Goal: Browse casually: Explore the website without a specific task or goal

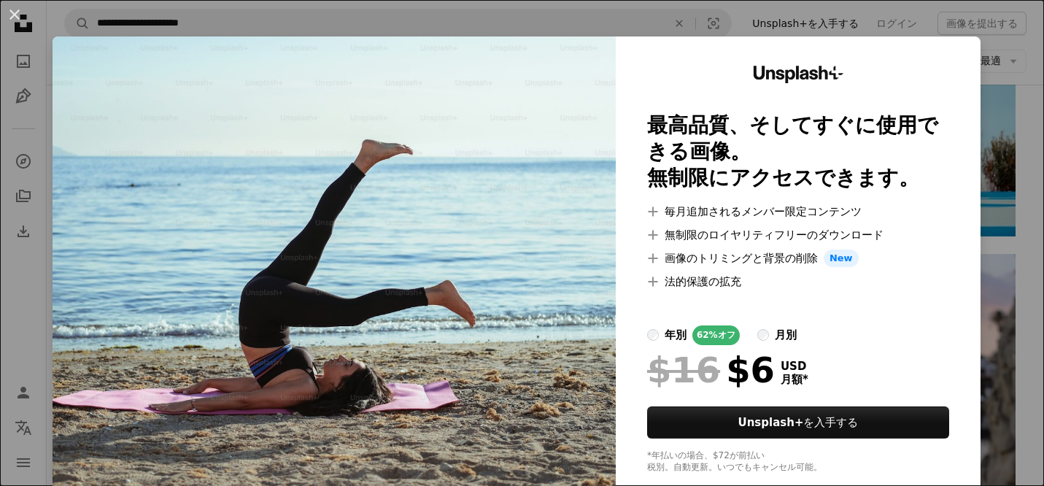
scroll to position [54, 0]
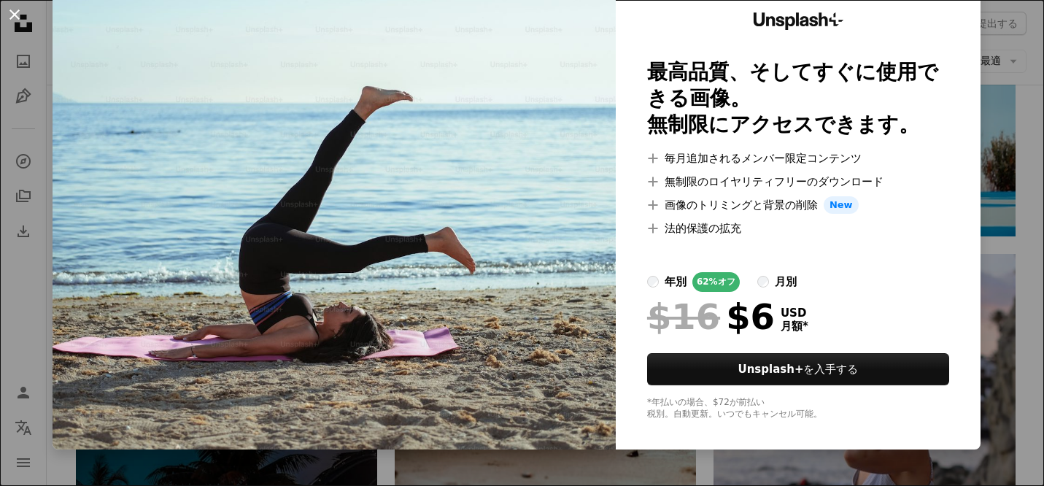
click at [15, 15] on button "An X shape" at bounding box center [15, 15] width 18 height 18
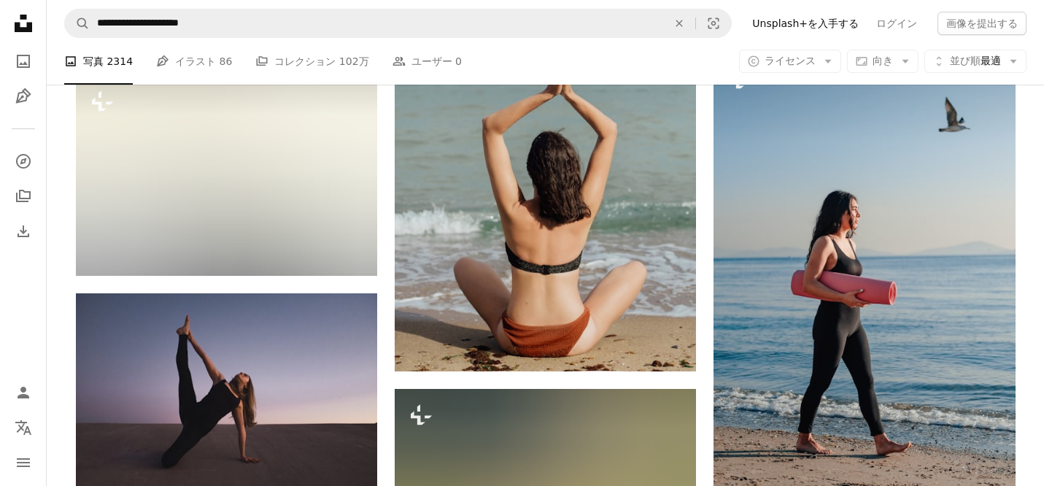
scroll to position [34678, 0]
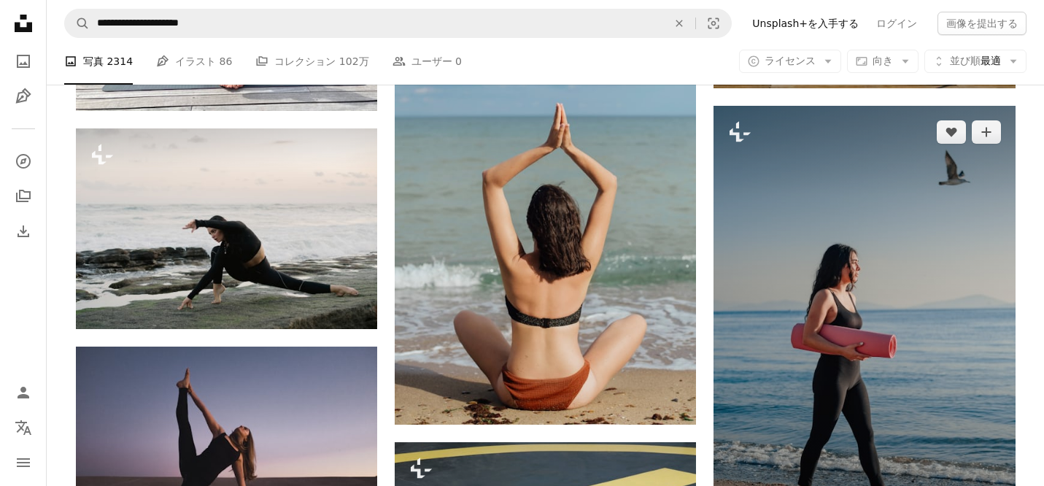
click at [804, 221] on img at bounding box center [864, 332] width 301 height 453
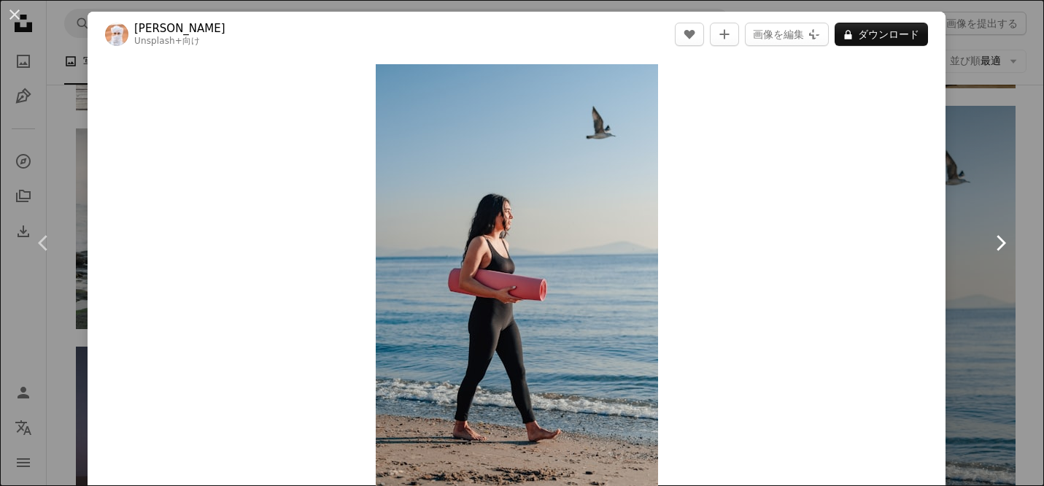
click at [1006, 243] on icon "Chevron right" at bounding box center [1000, 242] width 23 height 23
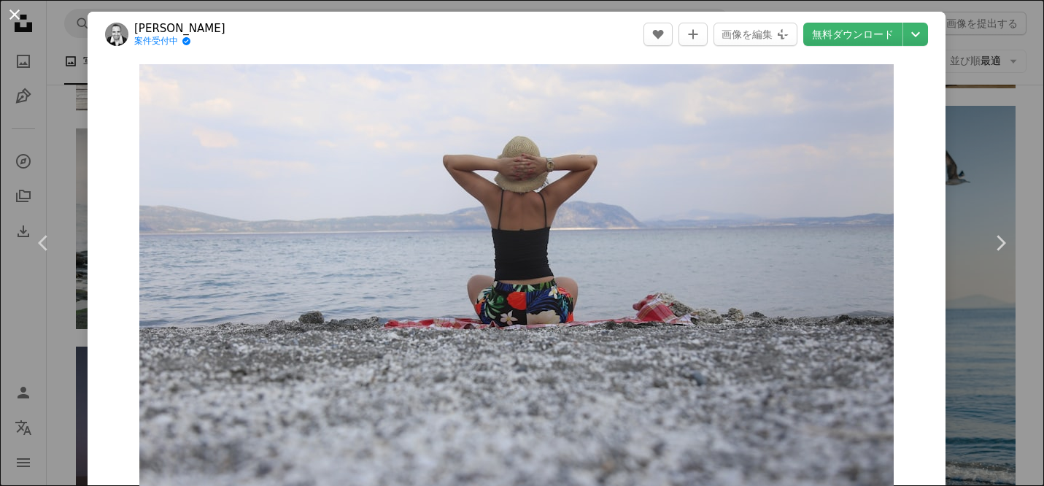
click at [13, 16] on button "An X shape" at bounding box center [15, 15] width 18 height 18
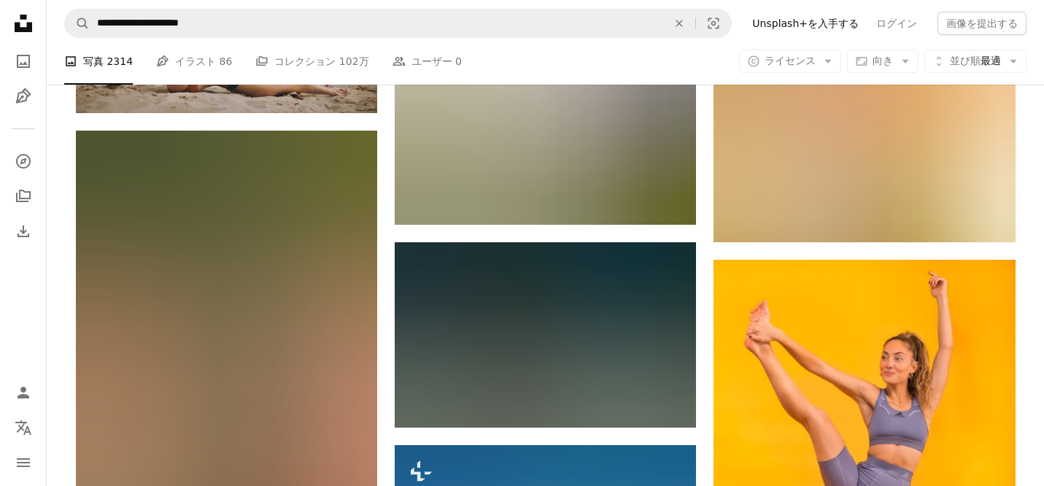
scroll to position [63670, 0]
